Goal: Task Accomplishment & Management: Use online tool/utility

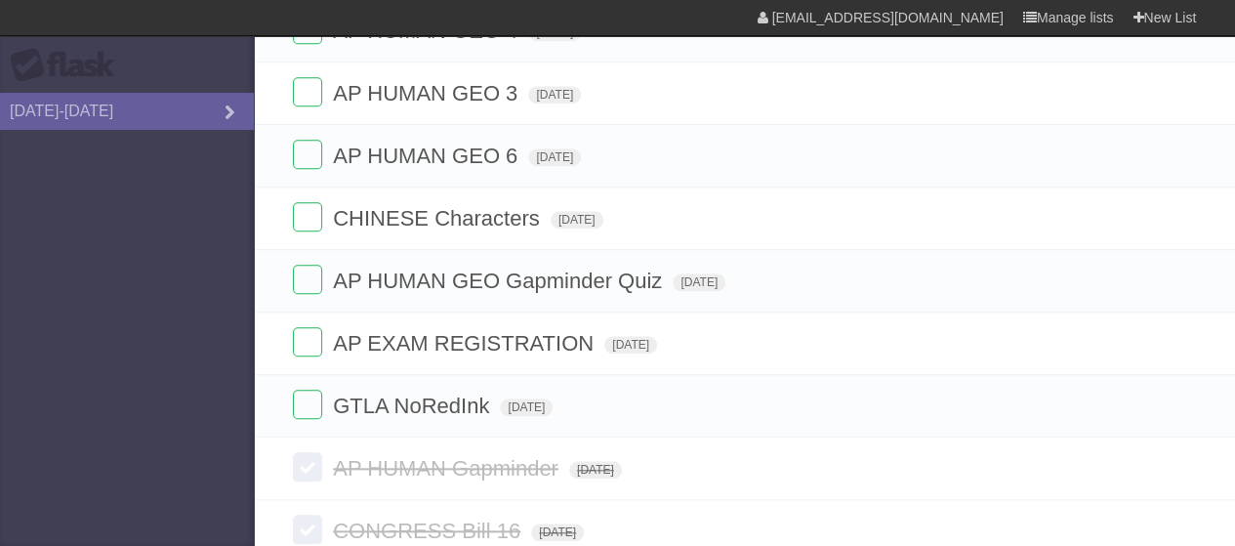
scroll to position [790, 0]
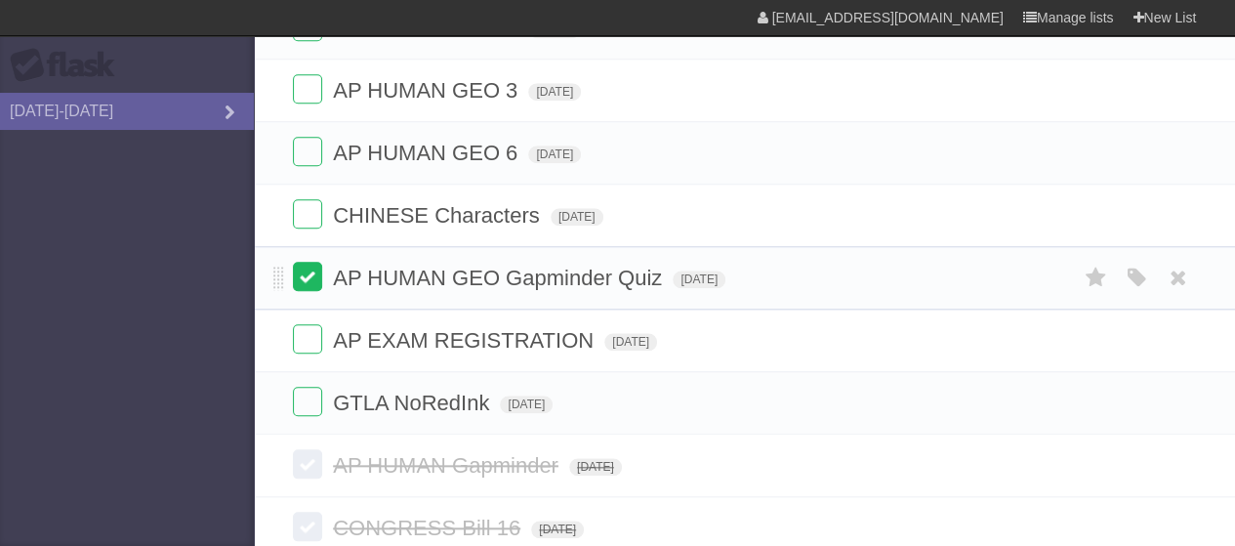
click at [300, 269] on label at bounding box center [307, 276] width 29 height 29
click at [308, 343] on label at bounding box center [307, 338] width 29 height 29
click at [313, 386] on label at bounding box center [307, 400] width 29 height 29
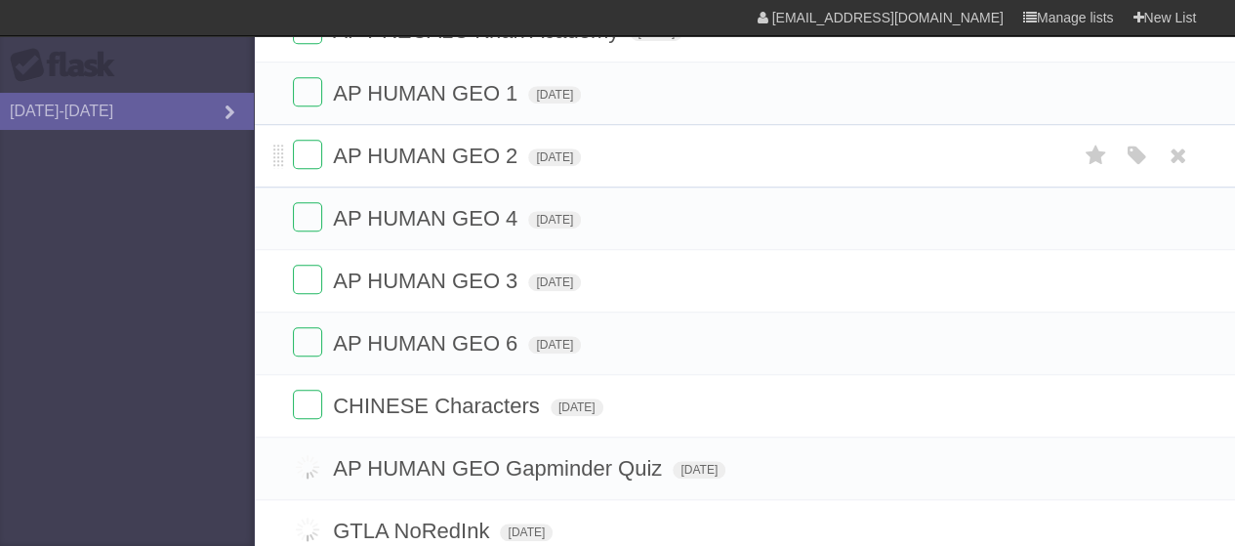
scroll to position [664, 0]
click at [1096, 82] on icon at bounding box center [1094, 92] width 27 height 32
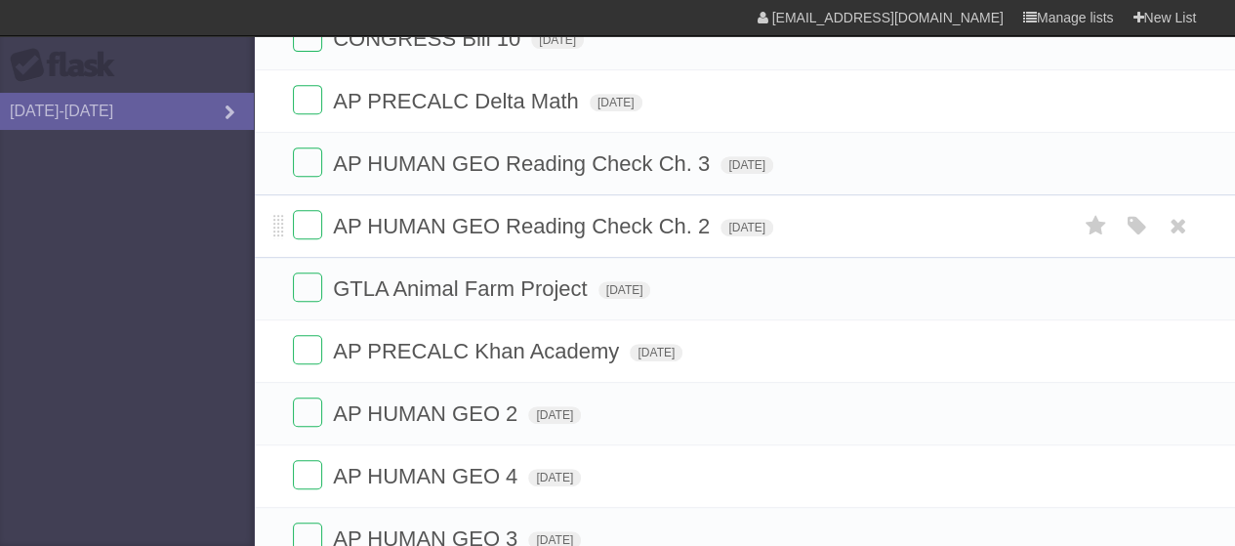
scroll to position [403, 0]
click at [1093, 99] on icon at bounding box center [1094, 103] width 27 height 32
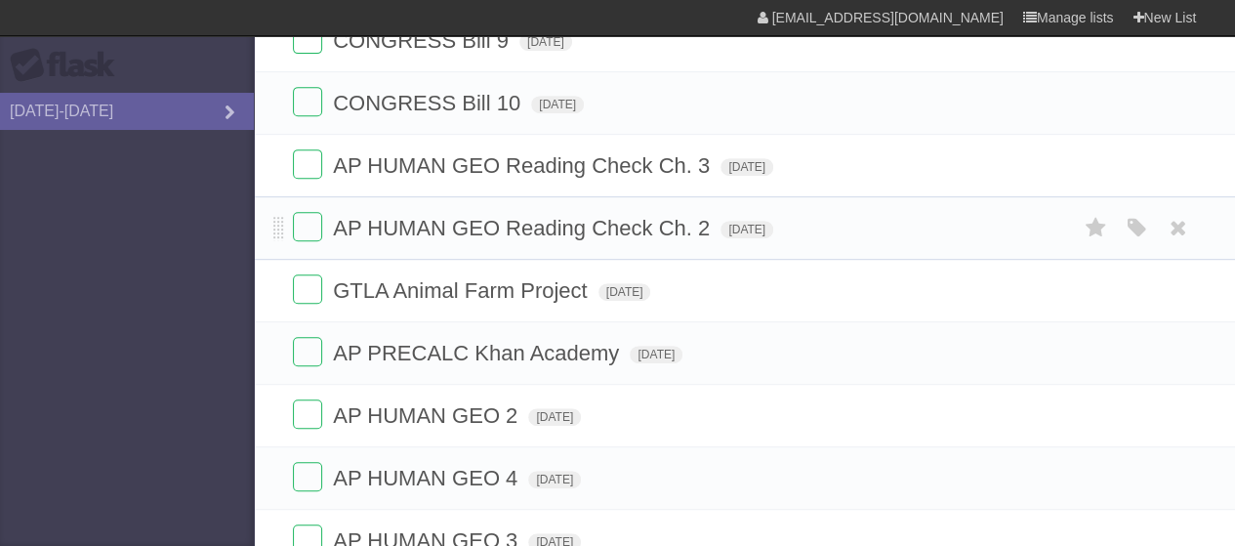
scroll to position [465, 0]
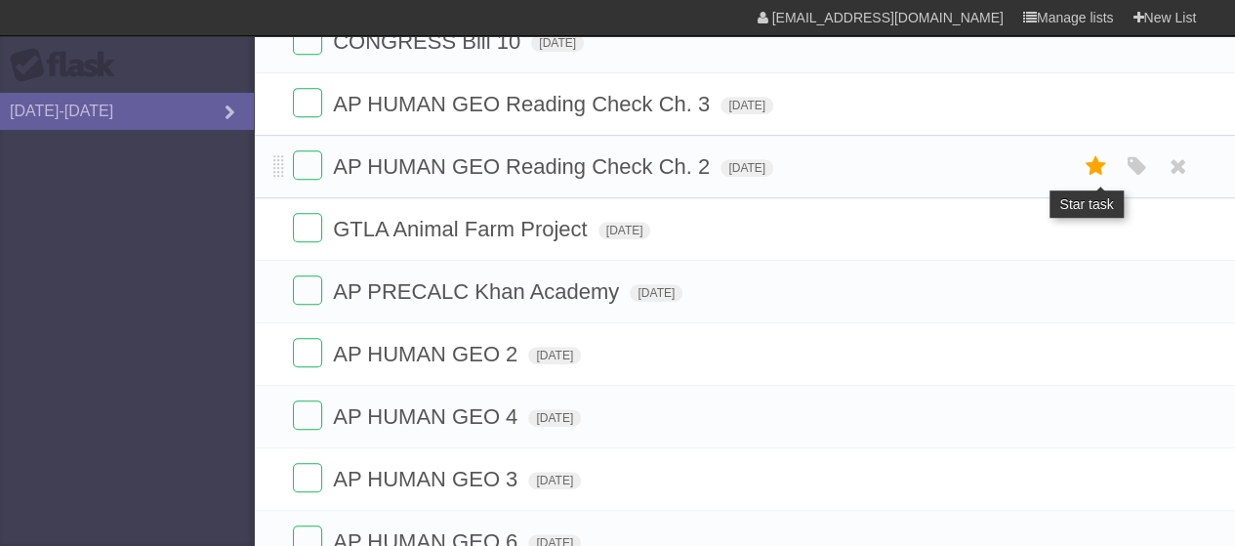
click at [1102, 156] on icon at bounding box center [1094, 166] width 27 height 32
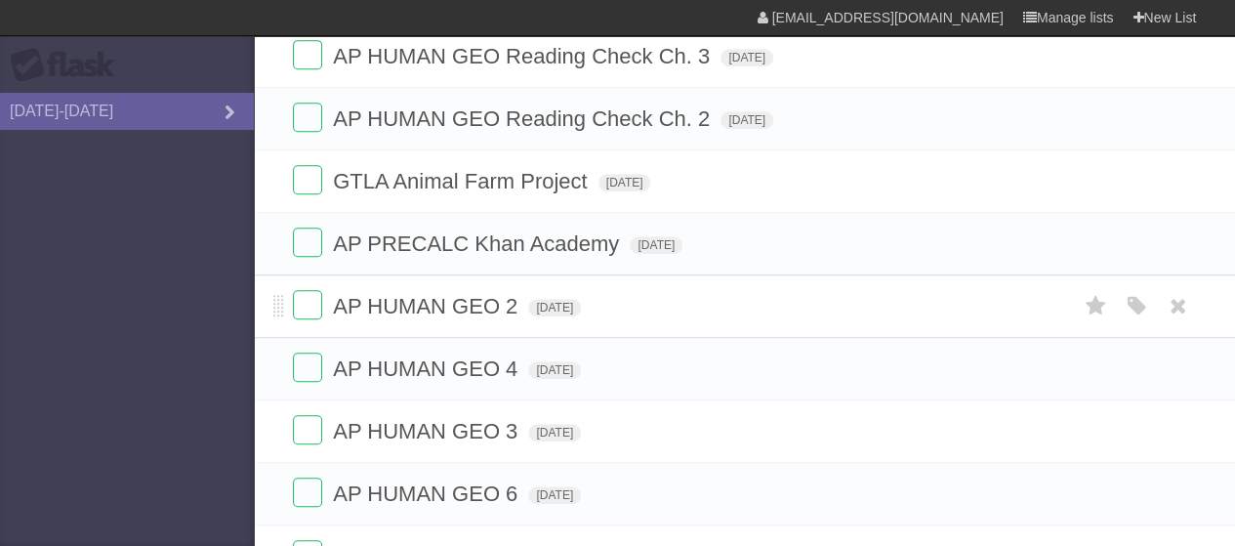
scroll to position [578, 0]
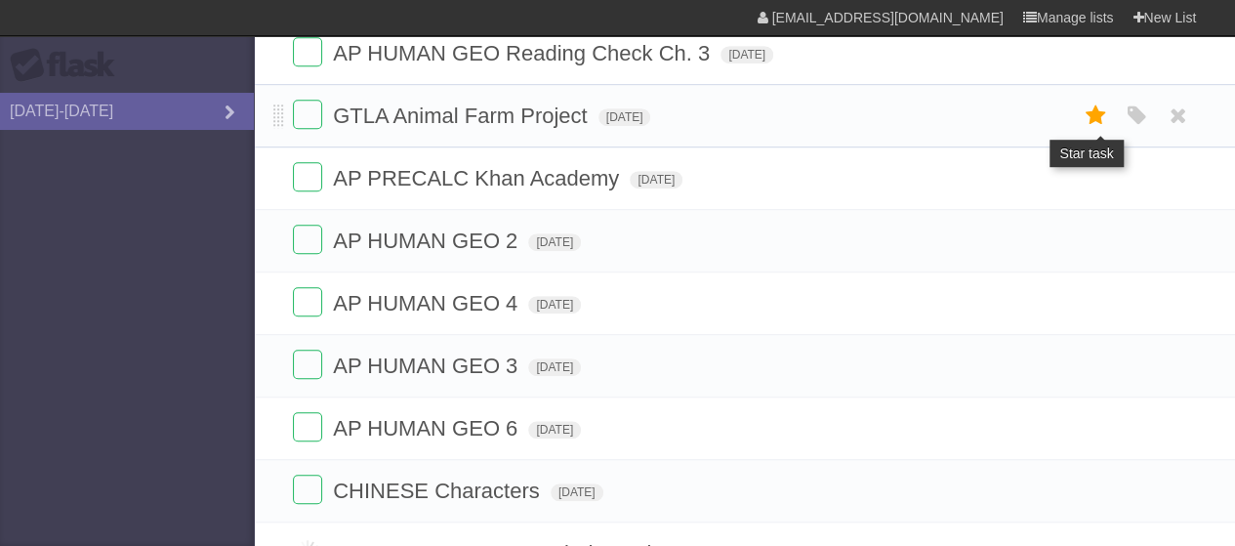
click at [1097, 112] on icon at bounding box center [1094, 116] width 27 height 32
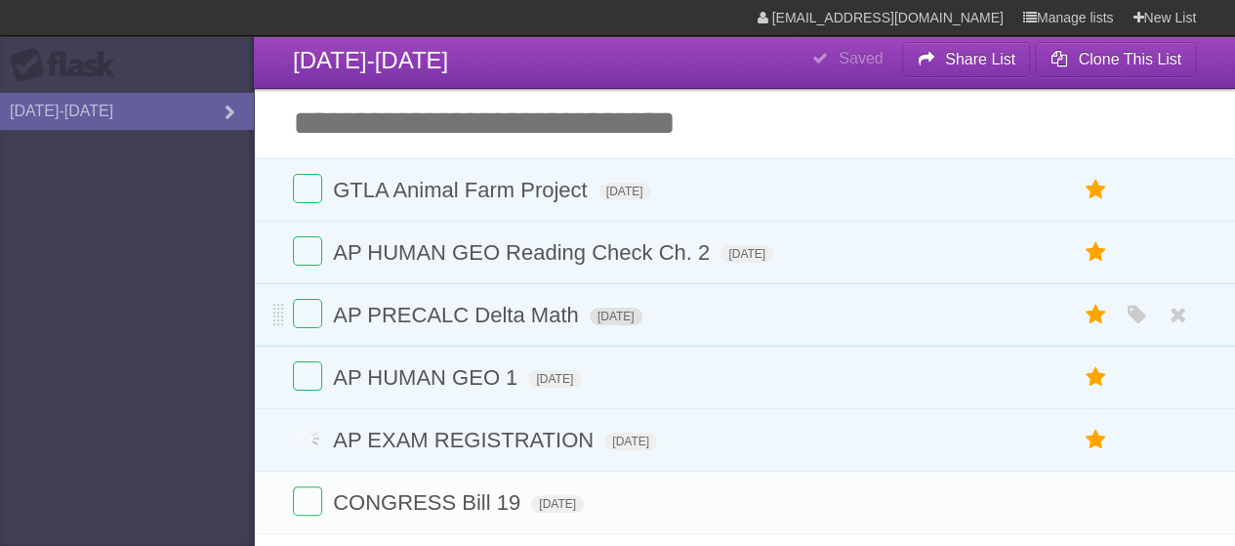
scroll to position [4, 0]
click at [305, 424] on label at bounding box center [307, 438] width 29 height 29
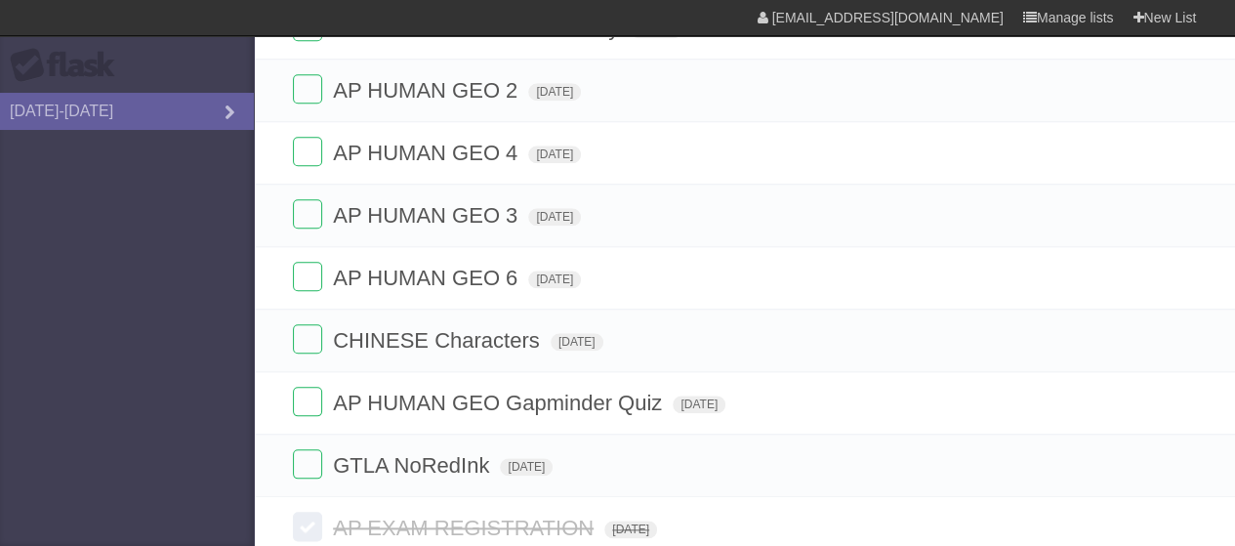
scroll to position [923, 0]
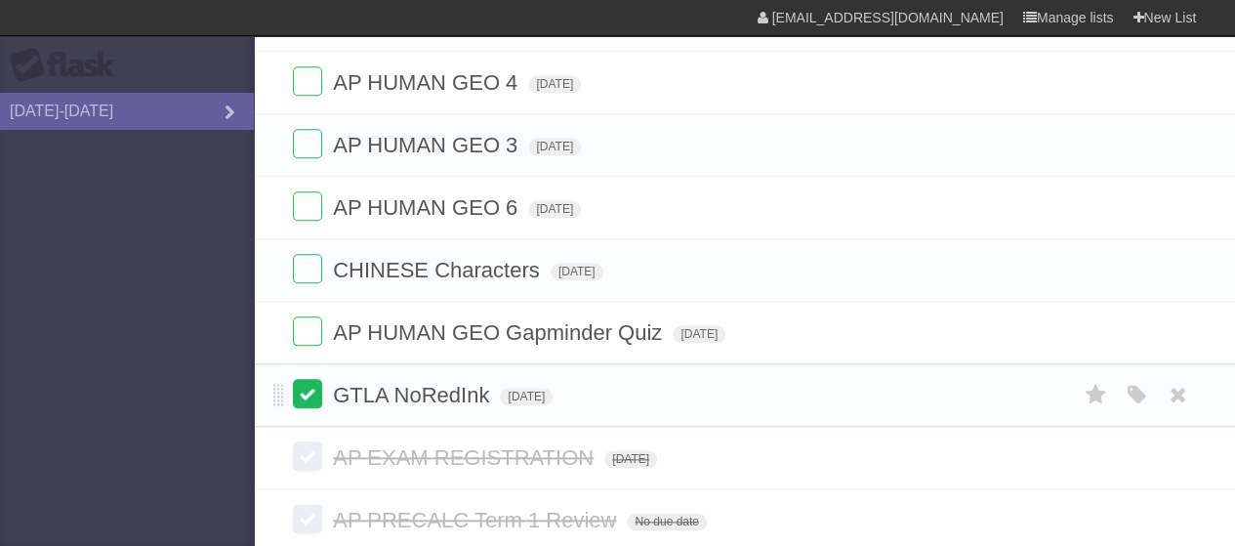
click at [299, 391] on label at bounding box center [307, 393] width 29 height 29
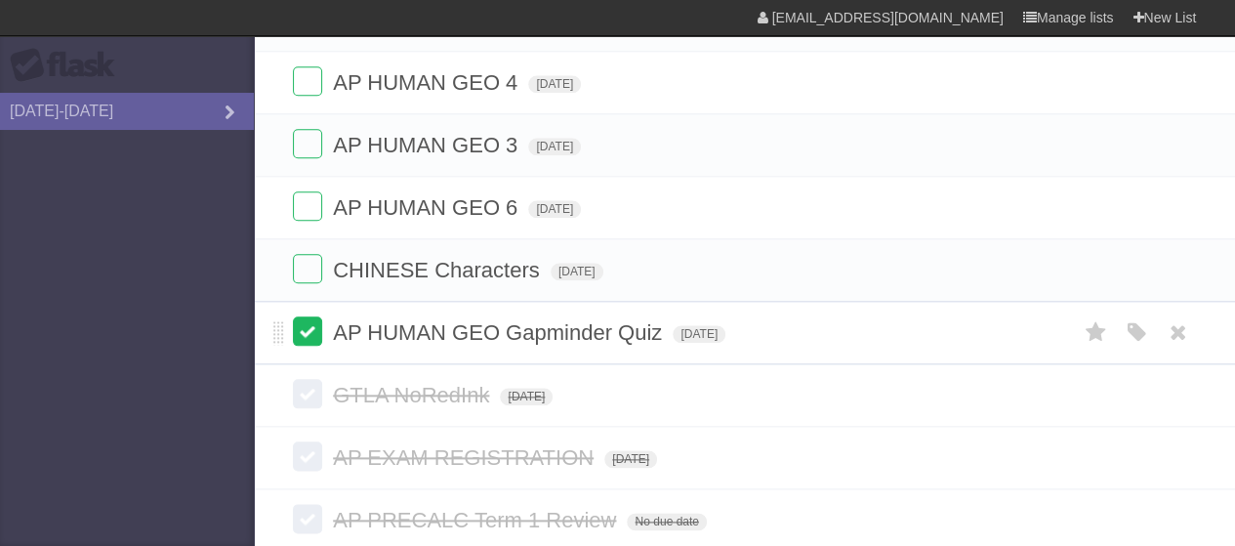
click at [310, 325] on label at bounding box center [307, 330] width 29 height 29
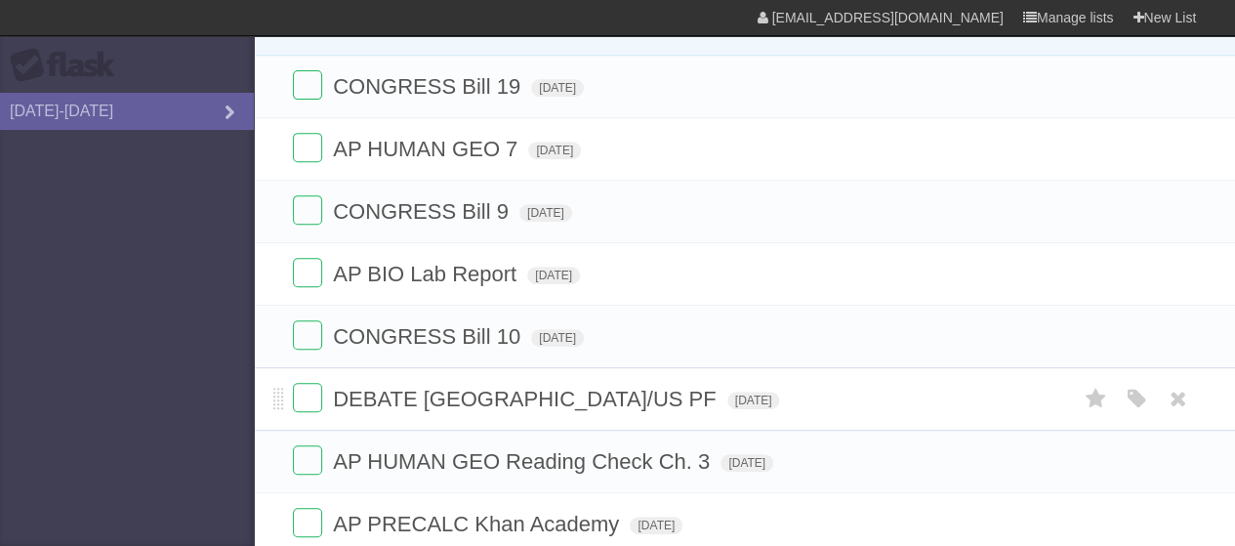
scroll to position [353, 0]
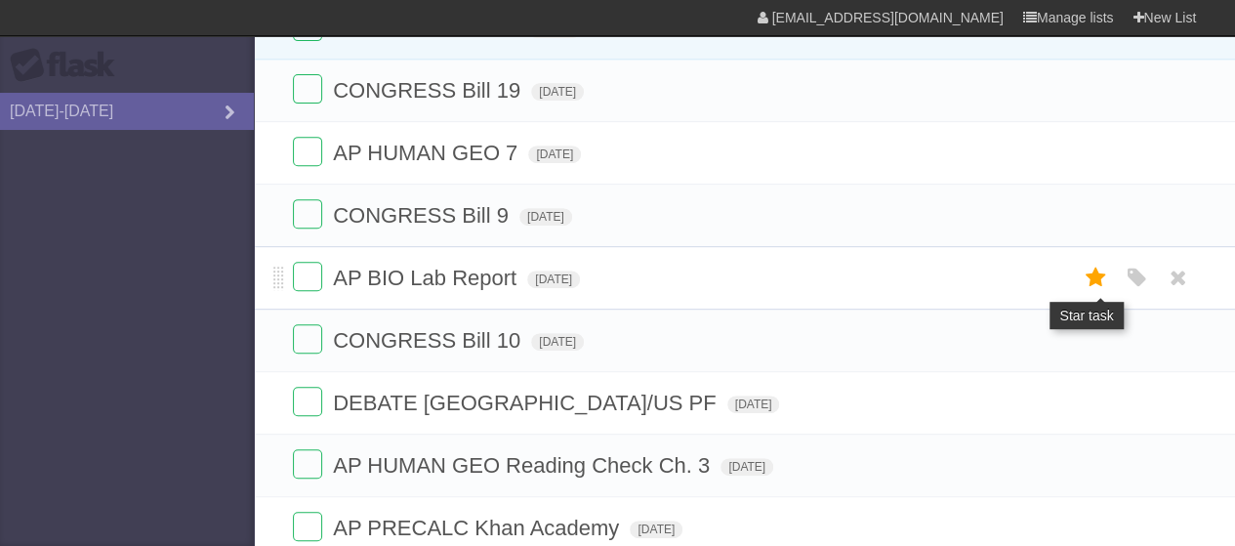
click at [1089, 276] on icon at bounding box center [1094, 278] width 27 height 32
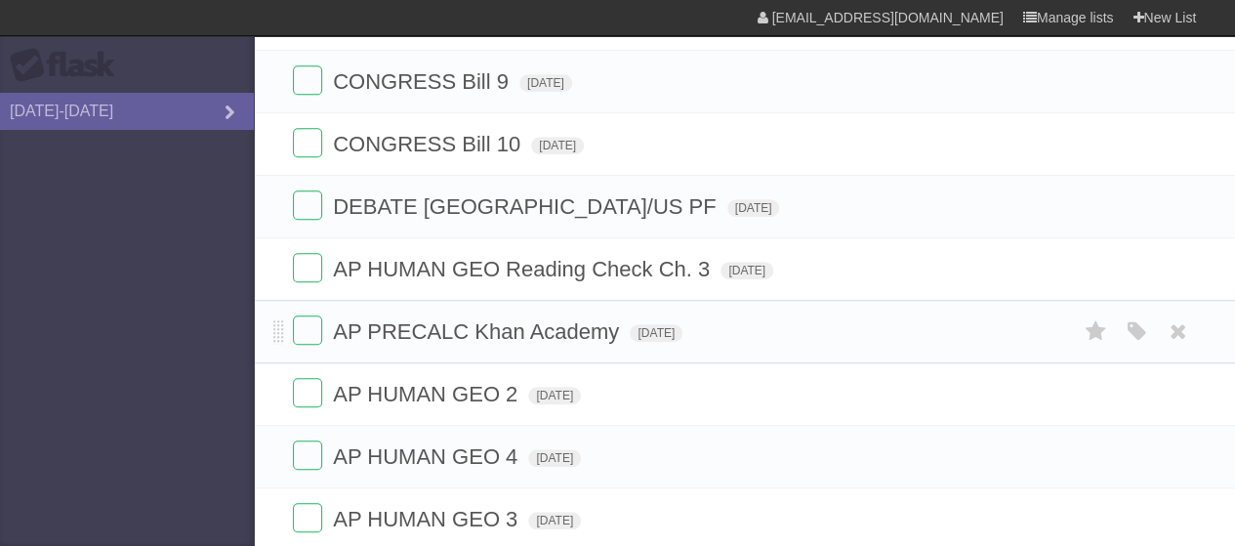
scroll to position [551, 0]
click at [304, 202] on label at bounding box center [307, 202] width 29 height 29
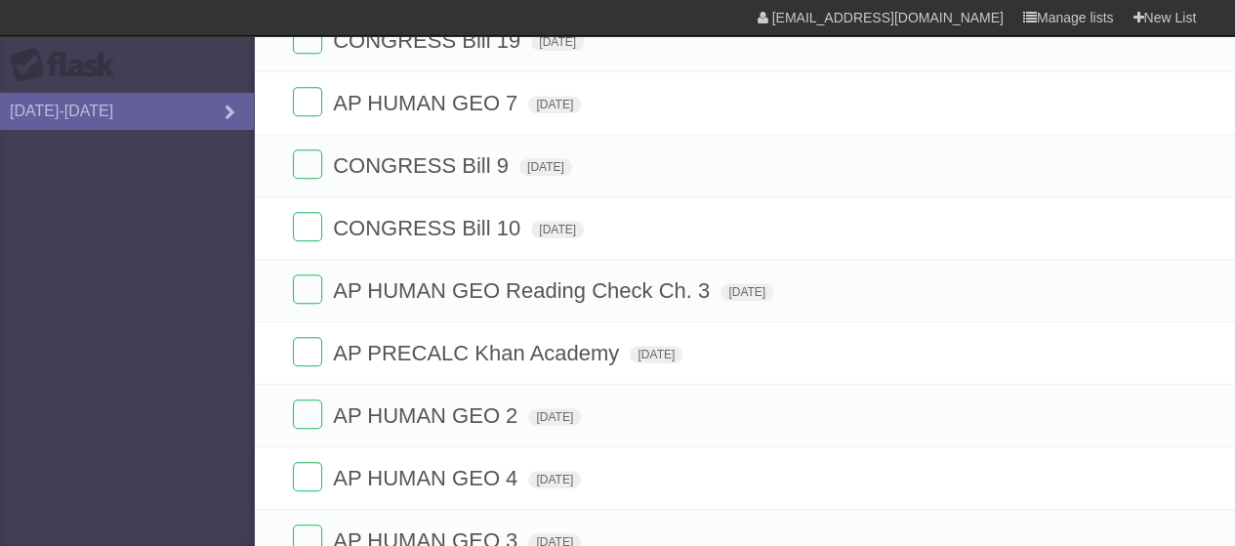
scroll to position [0, 0]
